Goal: Subscribe to service/newsletter

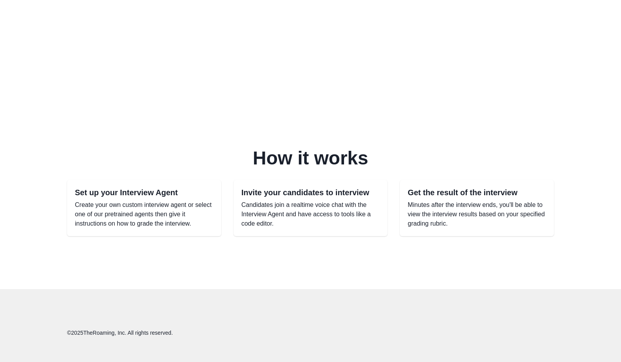
scroll to position [298, 0]
click at [188, 188] on h2 "Set up your Interview Agent" at bounding box center [144, 192] width 138 height 9
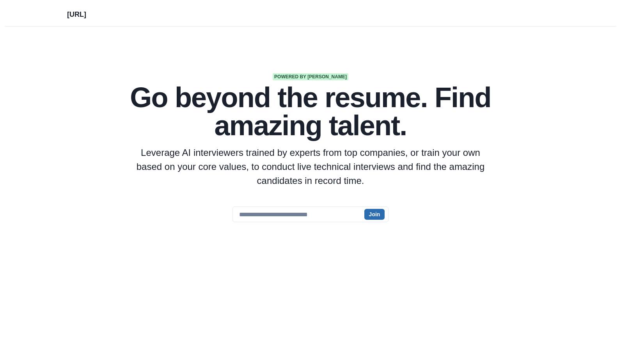
scroll to position [0, 0]
click at [371, 216] on button "Join" at bounding box center [374, 214] width 21 height 11
click at [334, 211] on input "email" at bounding box center [310, 215] width 156 height 16
type input "**********"
click at [370, 219] on button "Join" at bounding box center [374, 214] width 21 height 11
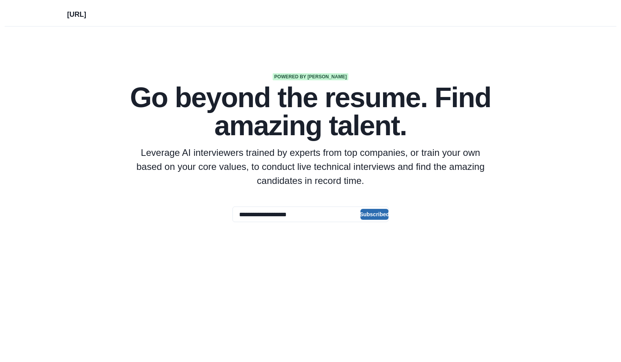
click at [374, 215] on button "Subscribed" at bounding box center [374, 214] width 28 height 11
click at [388, 188] on p "Leverage AI interviewers trained by experts from top companies, or train your o…" at bounding box center [310, 167] width 349 height 42
click at [359, 125] on h1 "Go beyond the resume. Find amazing talent." at bounding box center [310, 111] width 374 height 56
click at [78, 16] on p "[URL]" at bounding box center [76, 13] width 19 height 14
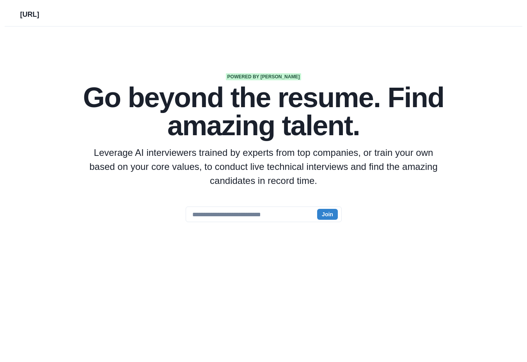
click at [343, 105] on h1 "Go beyond the resume. Find amazing talent." at bounding box center [263, 111] width 374 height 56
click at [32, 17] on p "[URL]" at bounding box center [29, 13] width 19 height 14
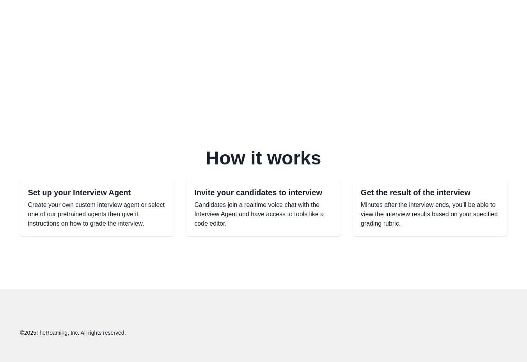
scroll to position [298, 0]
click at [211, 200] on p "Candidates join a realtime voice chat with the Interview Agent and have access …" at bounding box center [263, 214] width 138 height 28
click at [142, 188] on h2 "Set up your Interview Agent" at bounding box center [97, 192] width 138 height 9
click at [266, 188] on h2 "Invite your candidates to interview" at bounding box center [263, 192] width 138 height 9
click at [334, 209] on div "Invite your candidates to interview Candidates join a realtime voice chat with …" at bounding box center [263, 208] width 154 height 56
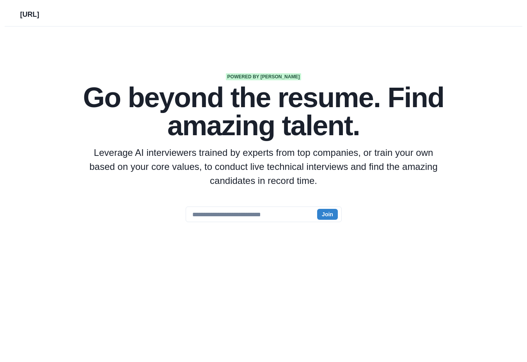
scroll to position [0, 0]
click at [276, 102] on h1 "Go beyond the resume. Find amazing talent." at bounding box center [263, 111] width 374 height 56
click at [311, 214] on input "email" at bounding box center [264, 215] width 156 height 16
type input "**********"
click at [332, 213] on button "Join" at bounding box center [327, 214] width 21 height 11
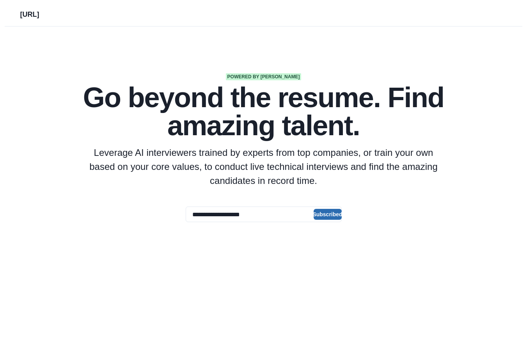
click at [332, 213] on button "Subscribed" at bounding box center [327, 214] width 28 height 11
